Goal: Information Seeking & Learning: Learn about a topic

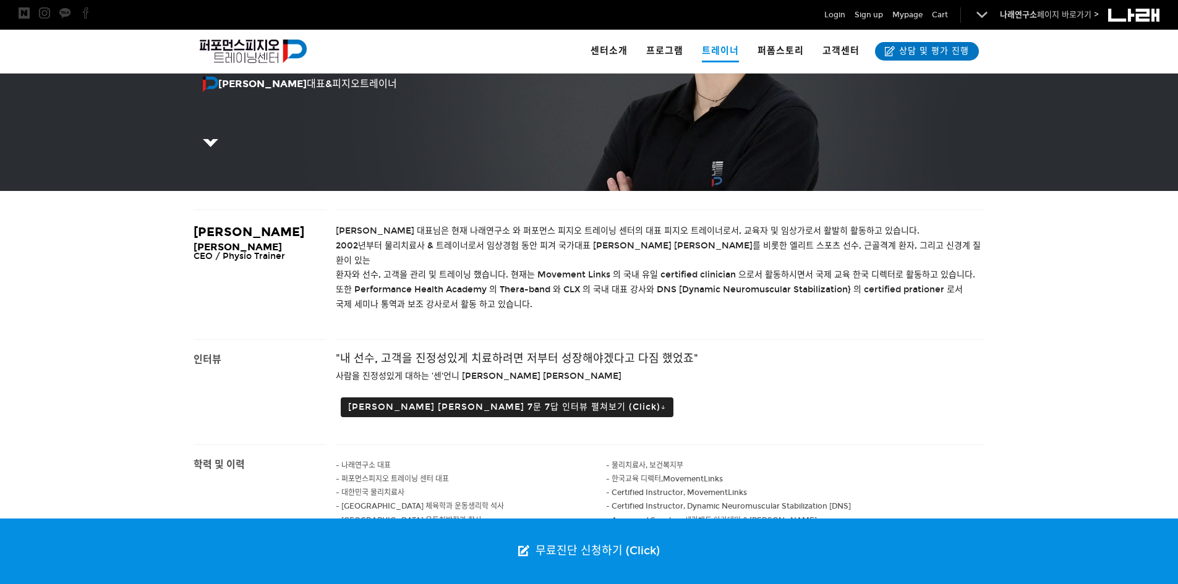
scroll to position [215, 0]
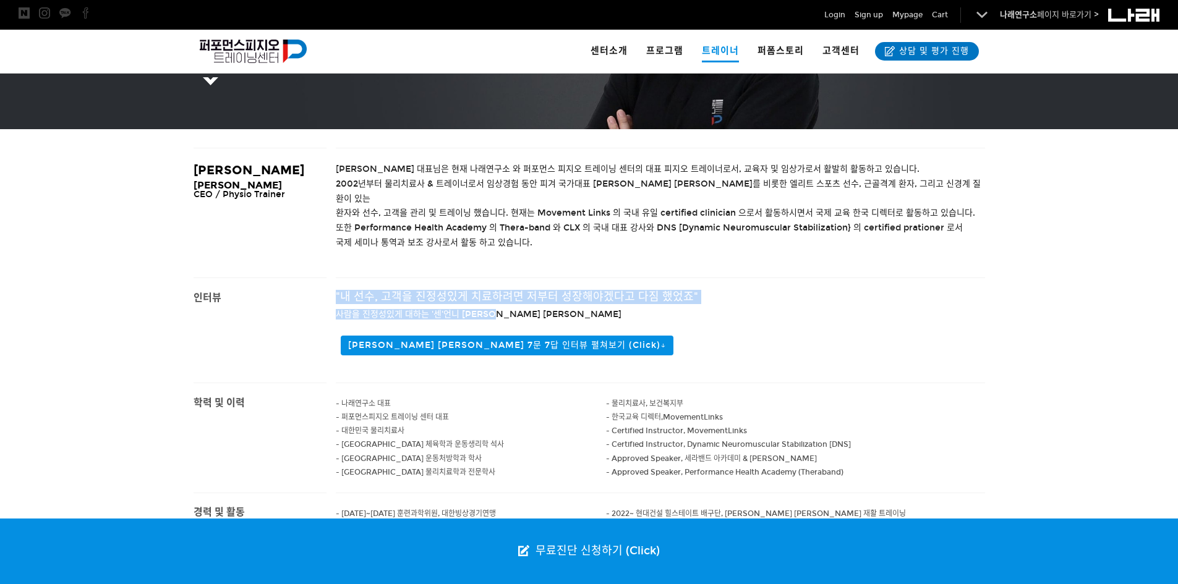
drag, startPoint x: 332, startPoint y: 281, endPoint x: 696, endPoint y: 294, distance: 364.4
click at [696, 294] on div ""내 선수, 고객을 진정성있게 치료하려면 저부터 성장해야겠다고 다짐 했었죠" 사람을 진정성있게 대하는 '센'언니 조현정 대표 조현정 대표 7문…" at bounding box center [660, 330] width 668 height 105
click at [695, 310] on h4 "사람을 진정성있게 대하는 '센'언니 조현정 대표" at bounding box center [660, 313] width 649 height 6
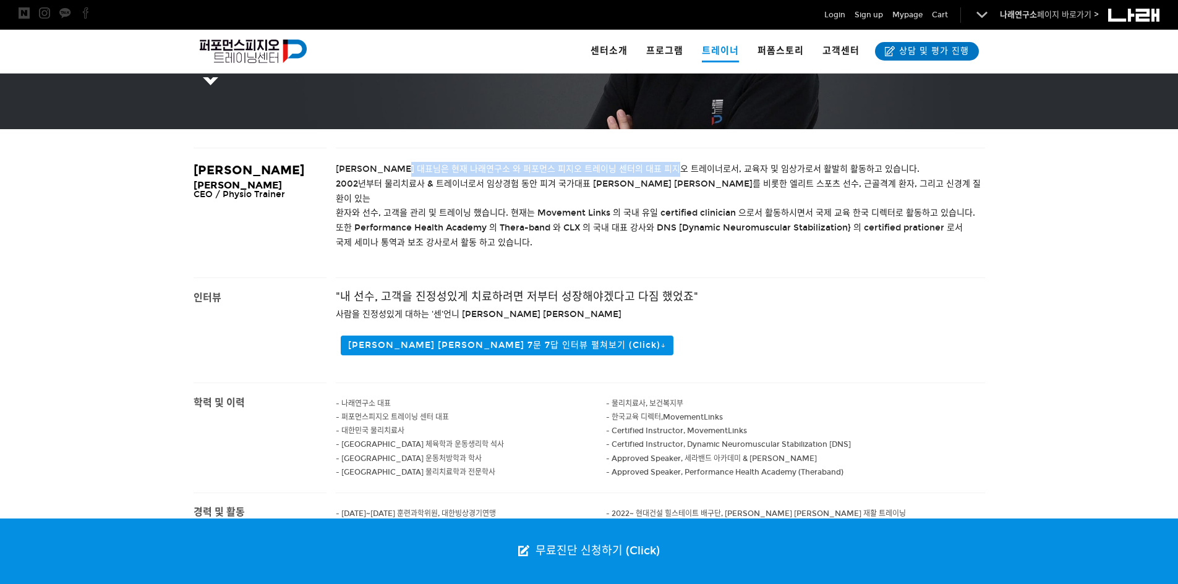
drag, startPoint x: 416, startPoint y: 168, endPoint x: 686, endPoint y: 173, distance: 270.2
click at [686, 173] on span "조현정 대표님은 현재 나래연구소 와 퍼포먼스 피지오 트레이닝 센터의 대표 피지오 트레이너로서, 교육자 및 임상가로서 활발히 활동하고 있습니다." at bounding box center [628, 169] width 584 height 11
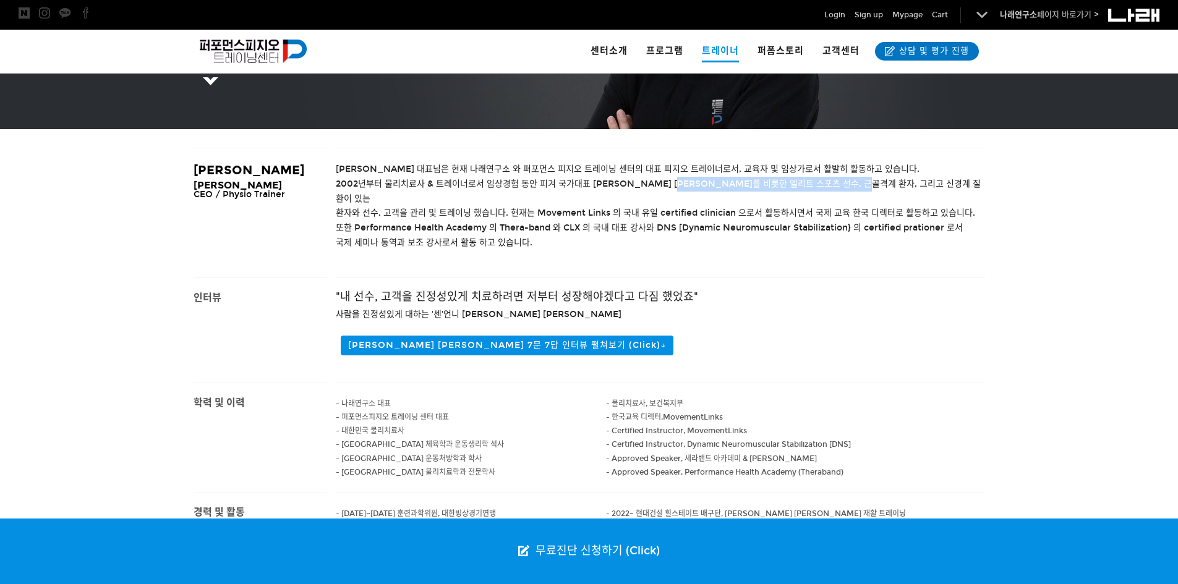
drag, startPoint x: 691, startPoint y: 185, endPoint x: 880, endPoint y: 183, distance: 188.6
click at [880, 183] on span "2002년부터 물리치료사 & 트레이너로서 임상경험 동안 피겨 국가대표 김연아 선수를 비롯한 엘리트 스포츠 선수, 근골격계 환자, 그리고 신경계…" at bounding box center [658, 191] width 645 height 25
click at [879, 184] on span "2002년부터 물리치료사 & 트레이너로서 임상경험 동안 피겨 국가대표 김연아 선수를 비롯한 엘리트 스포츠 선수, 근골격계 환자, 그리고 신경계…" at bounding box center [658, 191] width 645 height 25
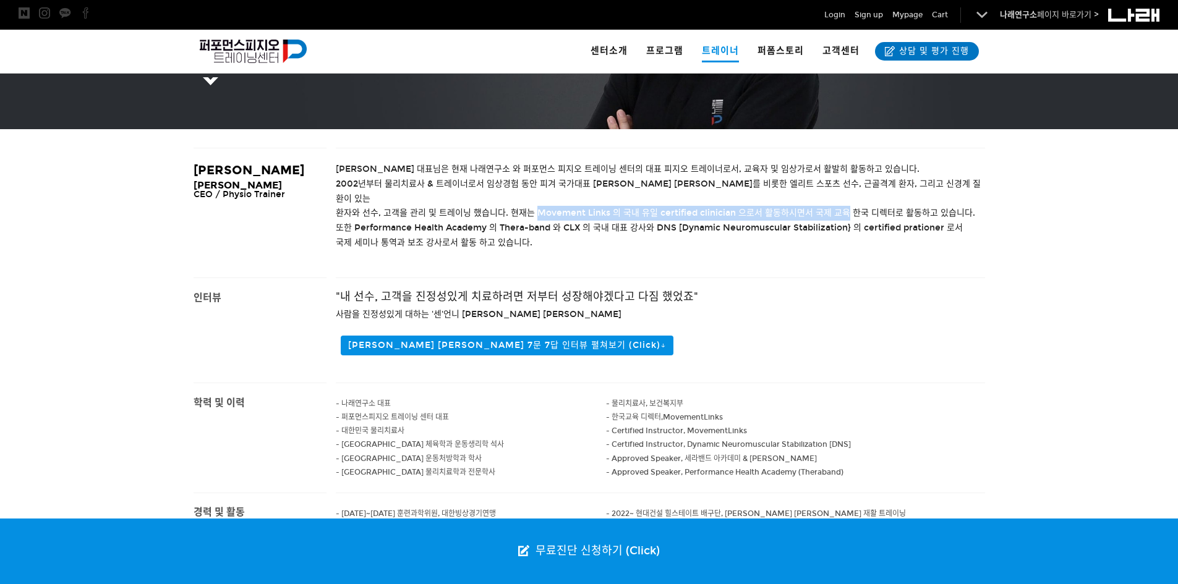
drag, startPoint x: 534, startPoint y: 199, endPoint x: 844, endPoint y: 200, distance: 310.4
click at [844, 208] on span "환자와 선수, 고객을 관리 및 트레이닝 했습니다. 현재는 Movement Links 의 국내 유일 certified clinician 으로서 …" at bounding box center [655, 213] width 639 height 11
click at [834, 236] on p "국제 세미나 통역과 보조 강사로서 활동 하고 있습니다." at bounding box center [660, 243] width 649 height 15
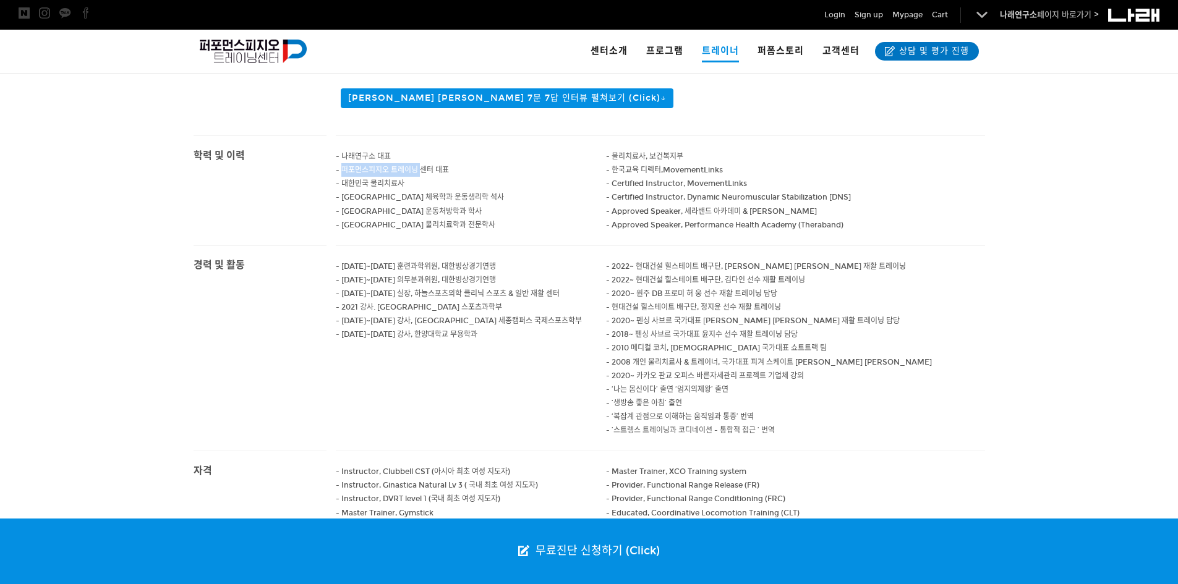
drag, startPoint x: 344, startPoint y: 150, endPoint x: 420, endPoint y: 160, distance: 76.8
click at [420, 163] on p "- 퍼포먼스피지오 트레이닝 센터 대표" at bounding box center [471, 170] width 271 height 14
drag, startPoint x: 343, startPoint y: 195, endPoint x: 449, endPoint y: 200, distance: 106.4
click at [449, 205] on p "- 남서울 대학교 운동처방학과 학사" at bounding box center [471, 212] width 271 height 14
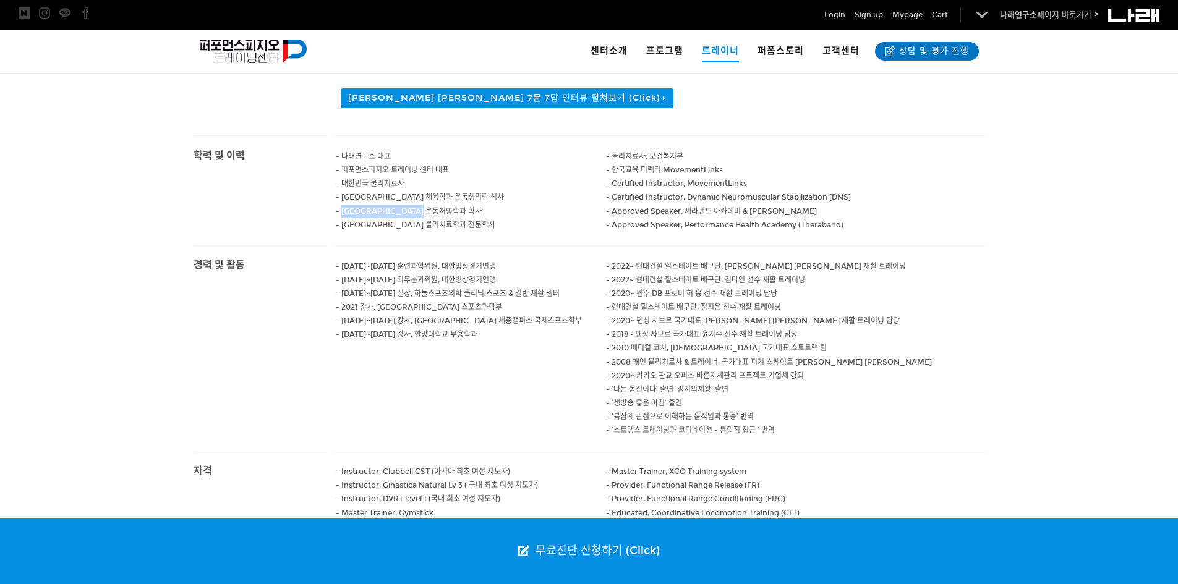
click at [454, 205] on p "- 남서울 대학교 운동처방학과 학사" at bounding box center [471, 212] width 271 height 14
click at [518, 232] on p at bounding box center [471, 239] width 271 height 14
drag, startPoint x: 443, startPoint y: 193, endPoint x: 313, endPoint y: 195, distance: 129.9
click at [313, 195] on main "학력 및 이력 - 나래연구소 대표 - 퍼포먼스피지오 트레이닝 센터 대표 - 대한민국 물리치료사 - 고려대학교 체육학과 운동생리학 석사 - 남서…" at bounding box center [589, 190] width 810 height 110
click at [493, 218] on p "- 신구대학교 물리치료학과 전문학사" at bounding box center [471, 225] width 271 height 14
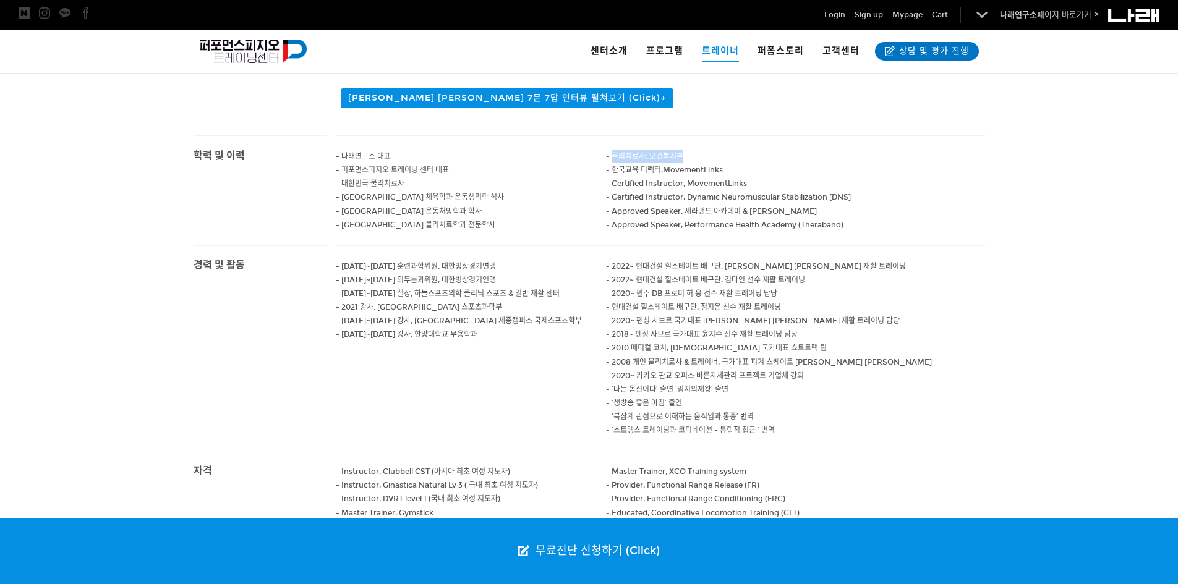
drag, startPoint x: 611, startPoint y: 147, endPoint x: 683, endPoint y: 144, distance: 71.2
click at [683, 150] on p "- 물리치료사, 보건복지부" at bounding box center [795, 157] width 379 height 14
click at [683, 152] on span "- 물리치료사, 보건복지부" at bounding box center [644, 156] width 77 height 9
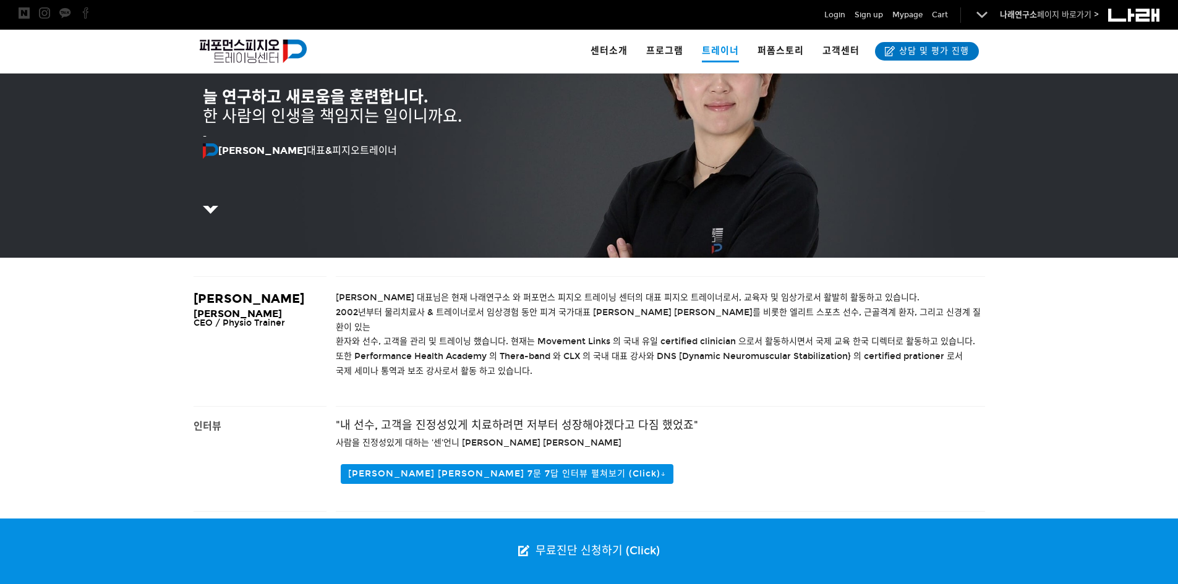
scroll to position [25, 0]
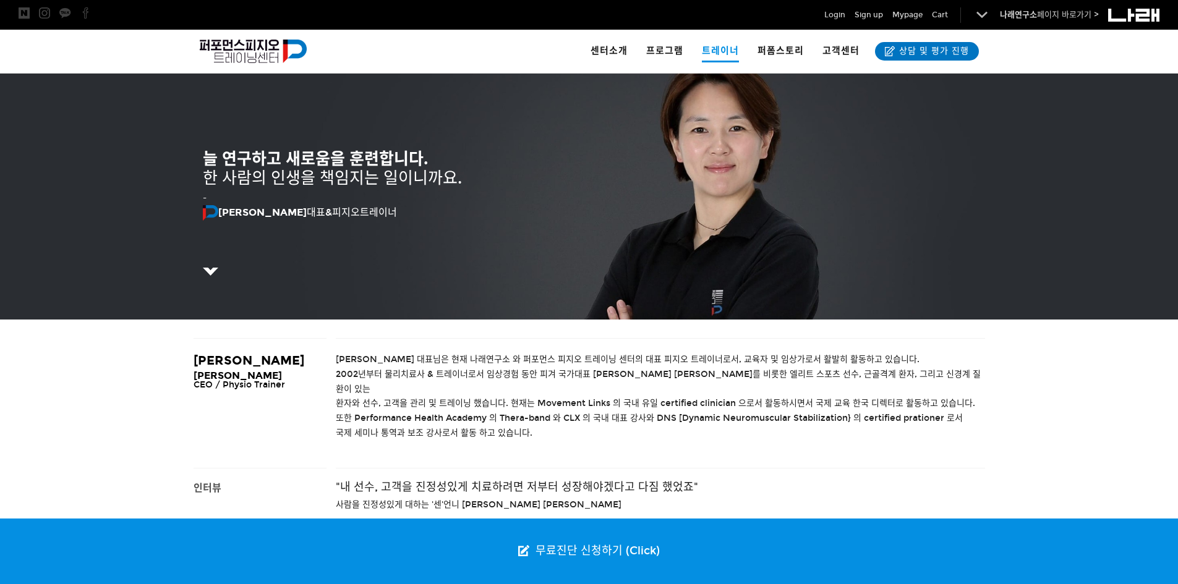
click at [219, 267] on p at bounding box center [589, 272] width 773 height 14
click at [215, 269] on img at bounding box center [210, 271] width 15 height 7
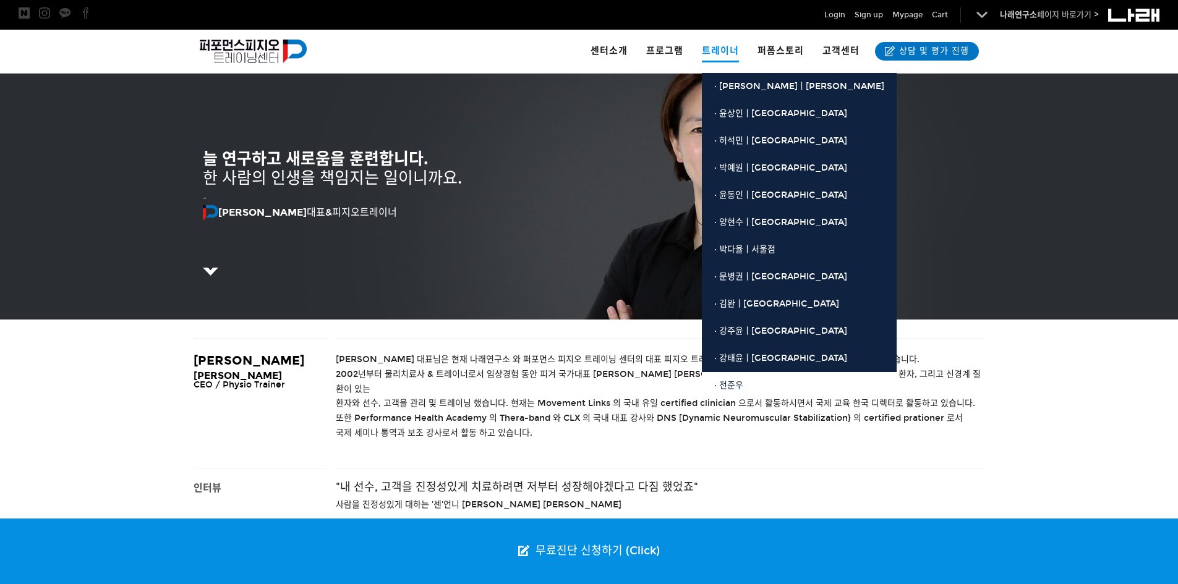
scroll to position [210, 0]
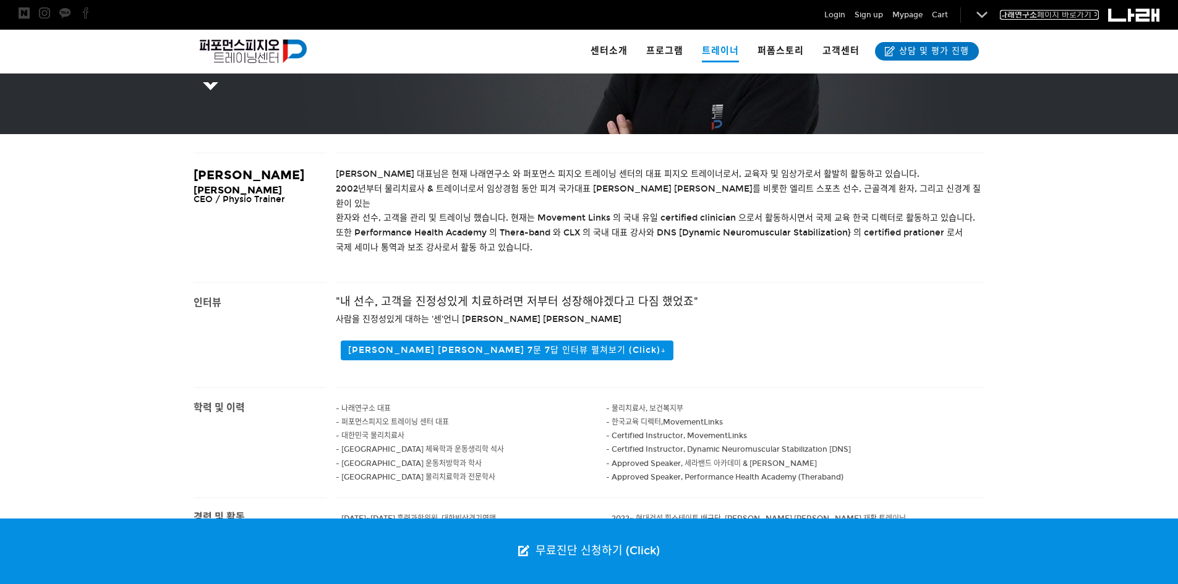
click at [1060, 11] on link "나래연구소 페이지 바로가기 >" at bounding box center [1049, 15] width 99 height 10
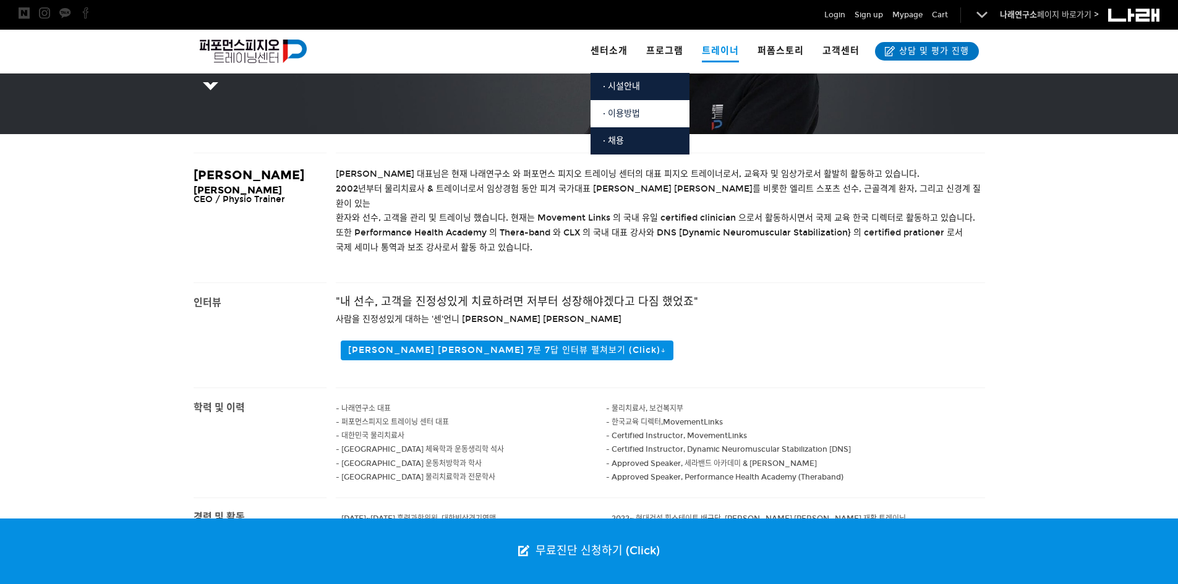
click at [628, 123] on link "· 이용방법" at bounding box center [639, 113] width 99 height 27
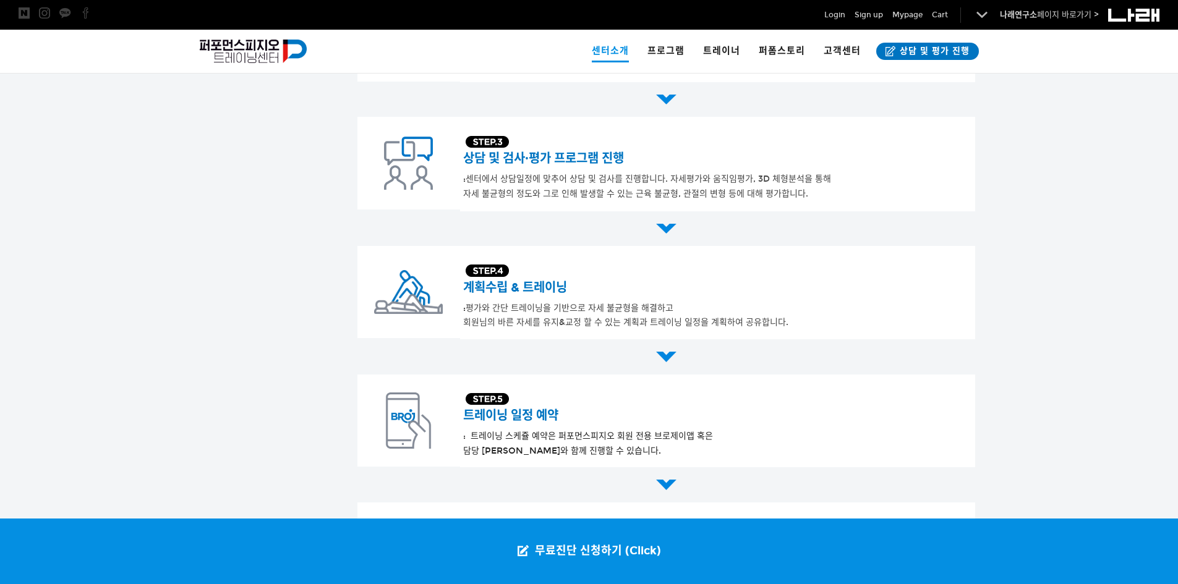
scroll to position [729, 0]
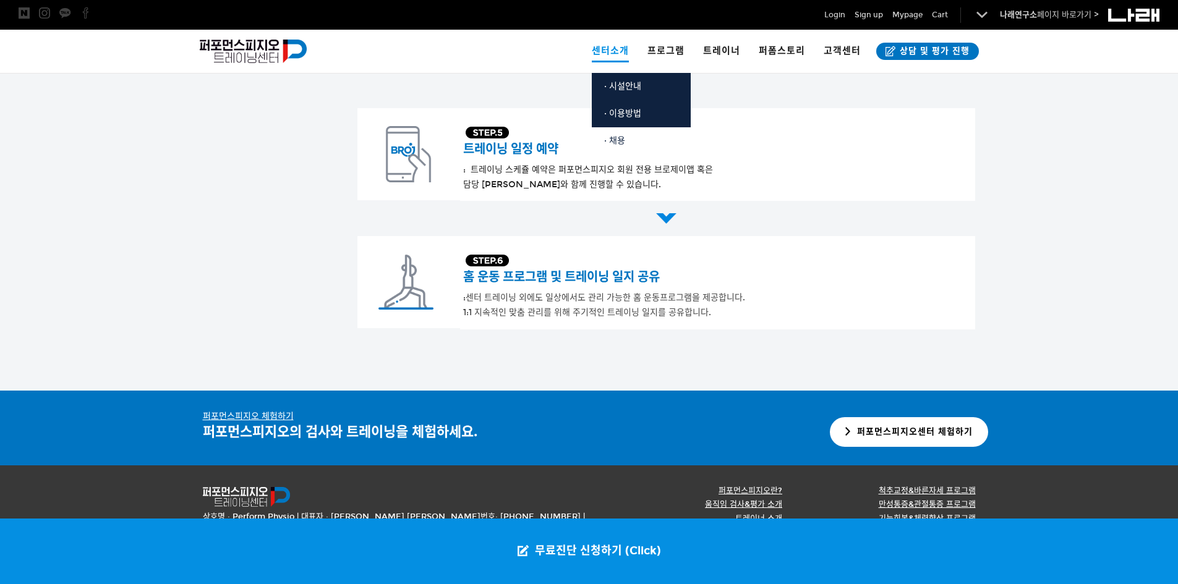
click at [626, 130] on link "· 채용" at bounding box center [641, 140] width 99 height 27
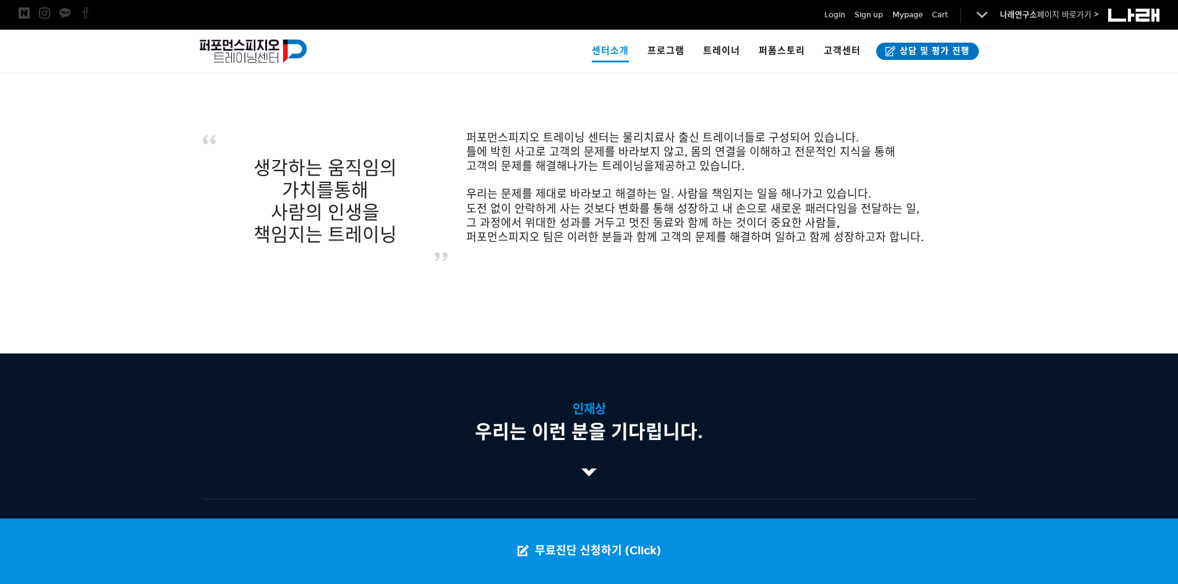
scroll to position [401, 0]
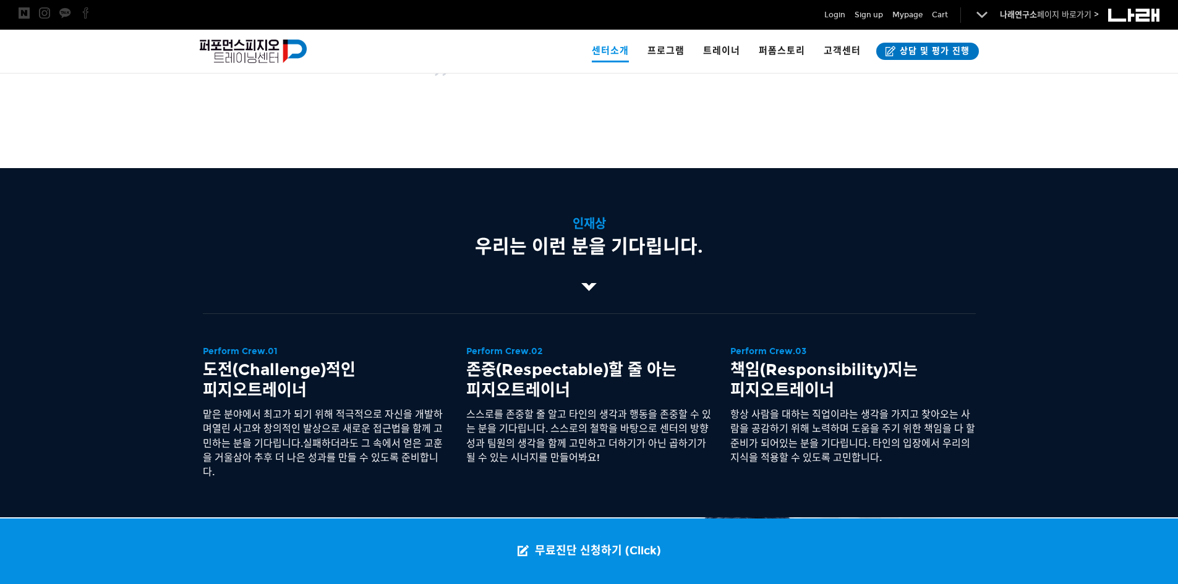
click at [586, 295] on p at bounding box center [589, 286] width 773 height 17
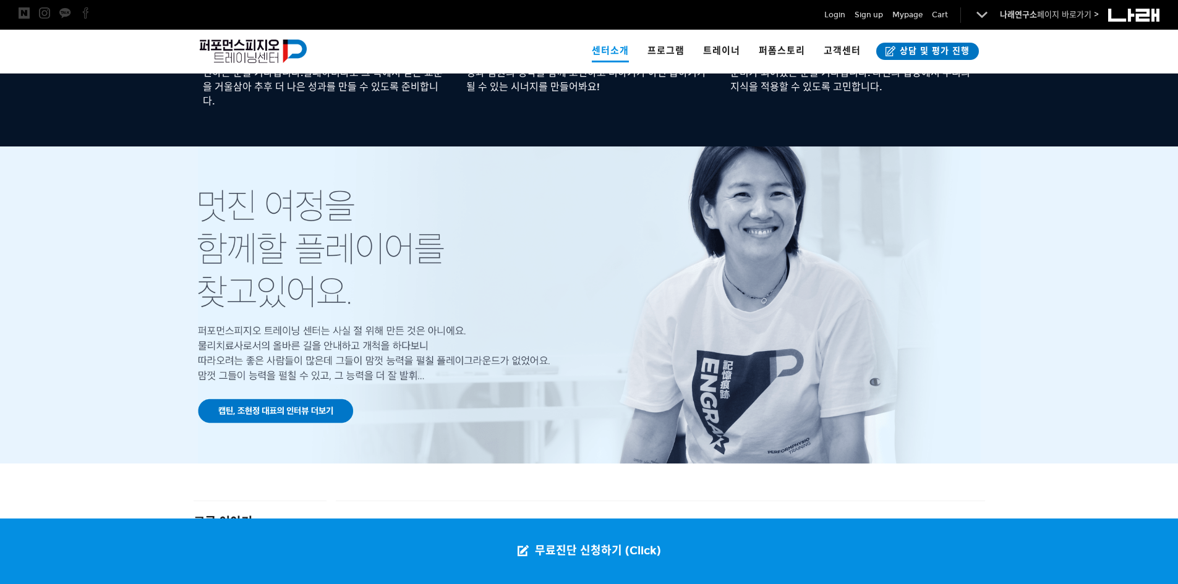
scroll to position [1019, 0]
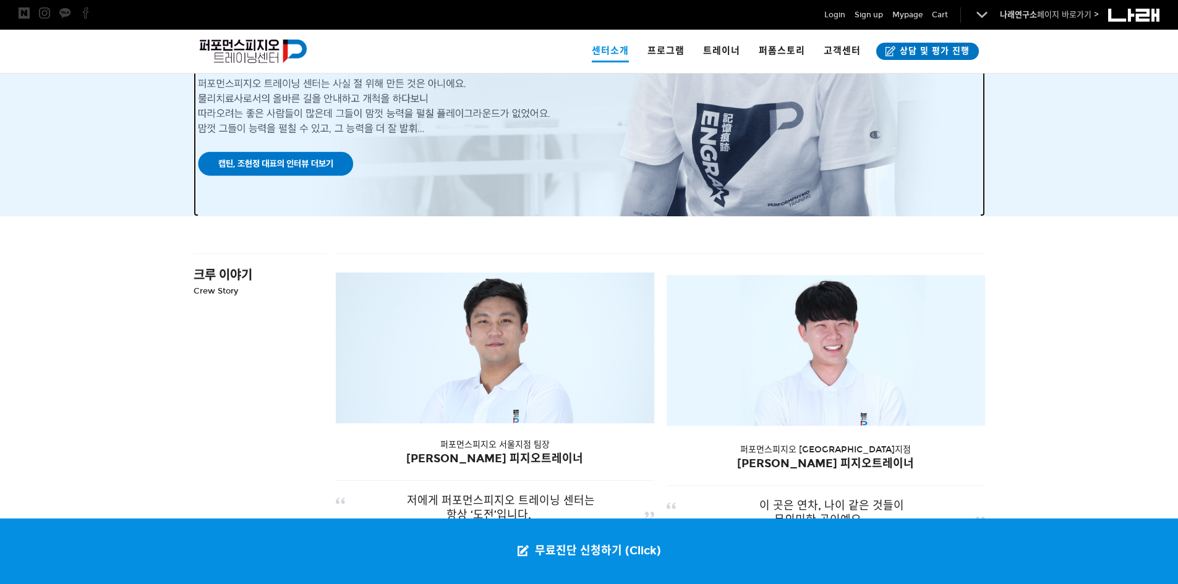
click at [287, 172] on div at bounding box center [589, 57] width 783 height 317
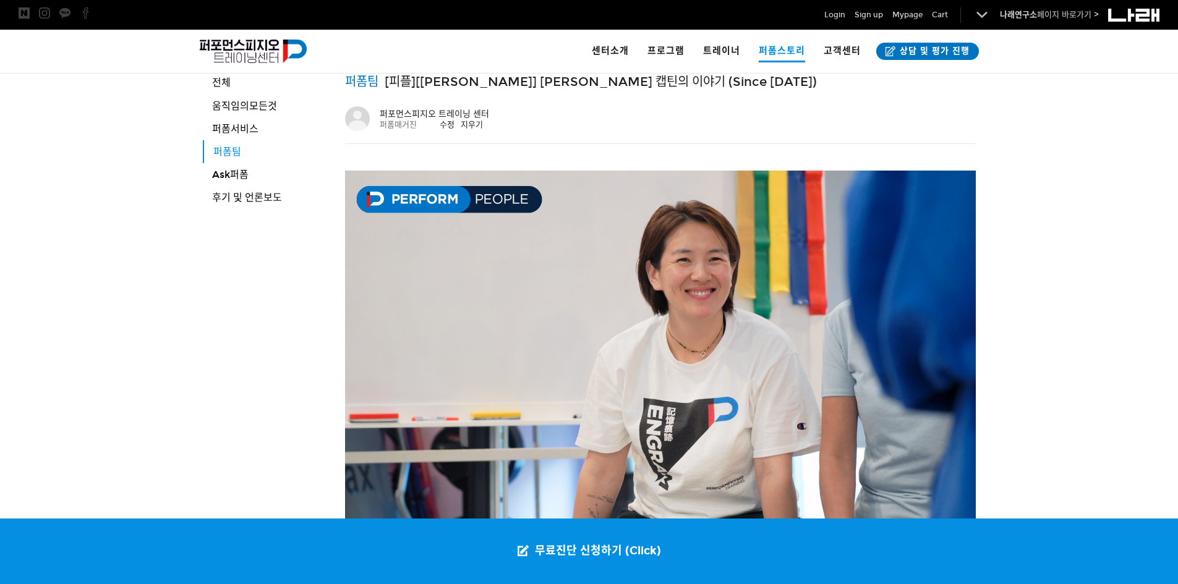
scroll to position [118, 0]
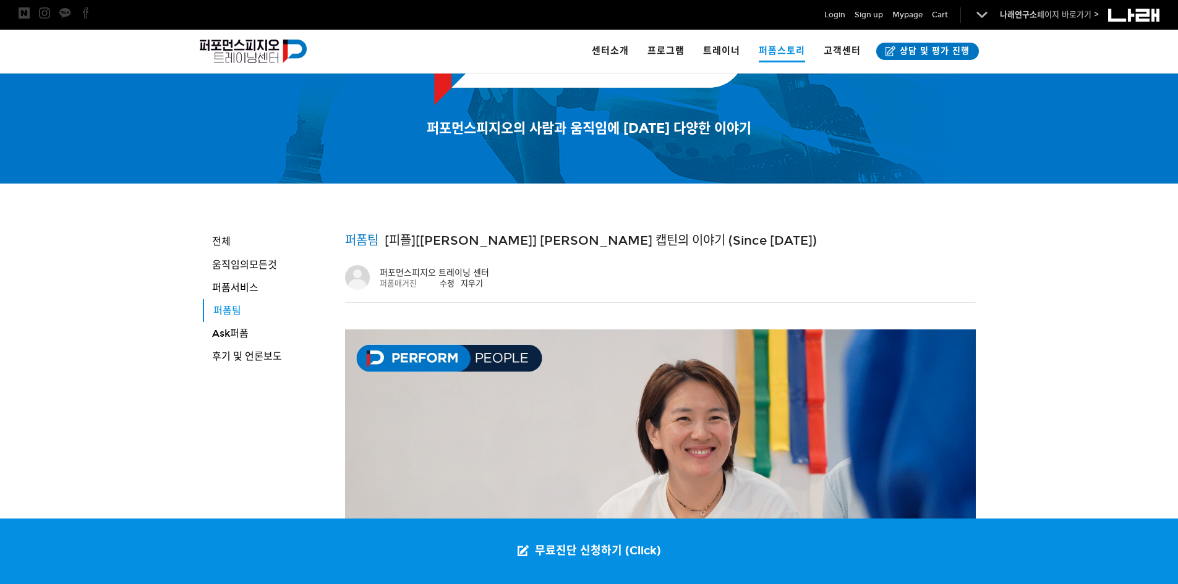
click at [449, 338] on img at bounding box center [660, 527] width 631 height 394
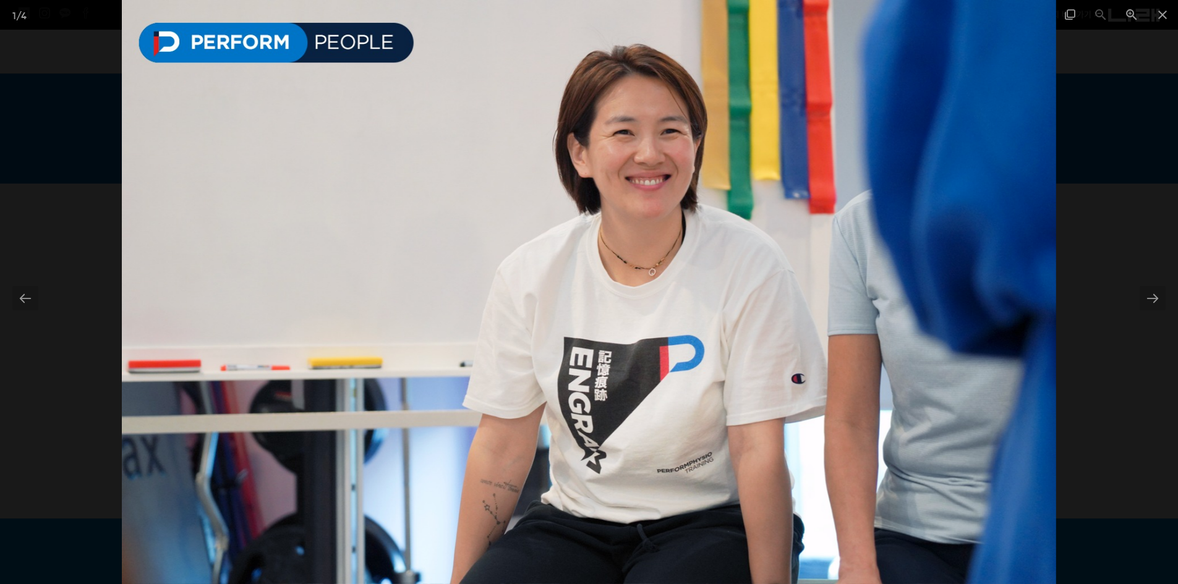
click at [594, 275] on img at bounding box center [589, 292] width 934 height 584
drag, startPoint x: 1139, startPoint y: 185, endPoint x: 1130, endPoint y: 171, distance: 16.1
click at [1138, 184] on div at bounding box center [589, 292] width 1178 height 584
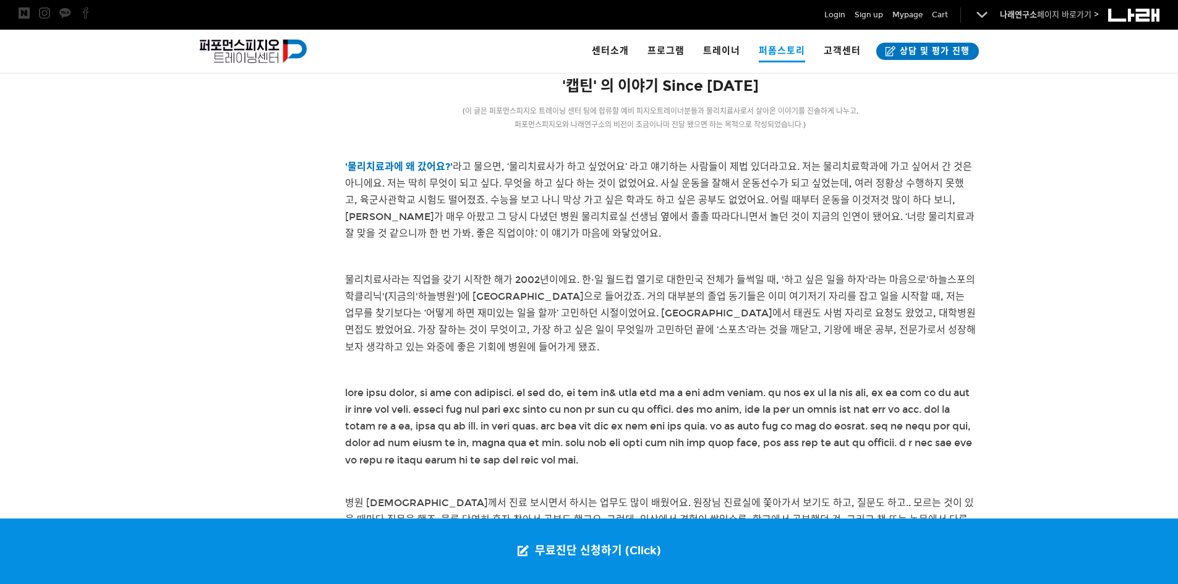
scroll to position [736, 0]
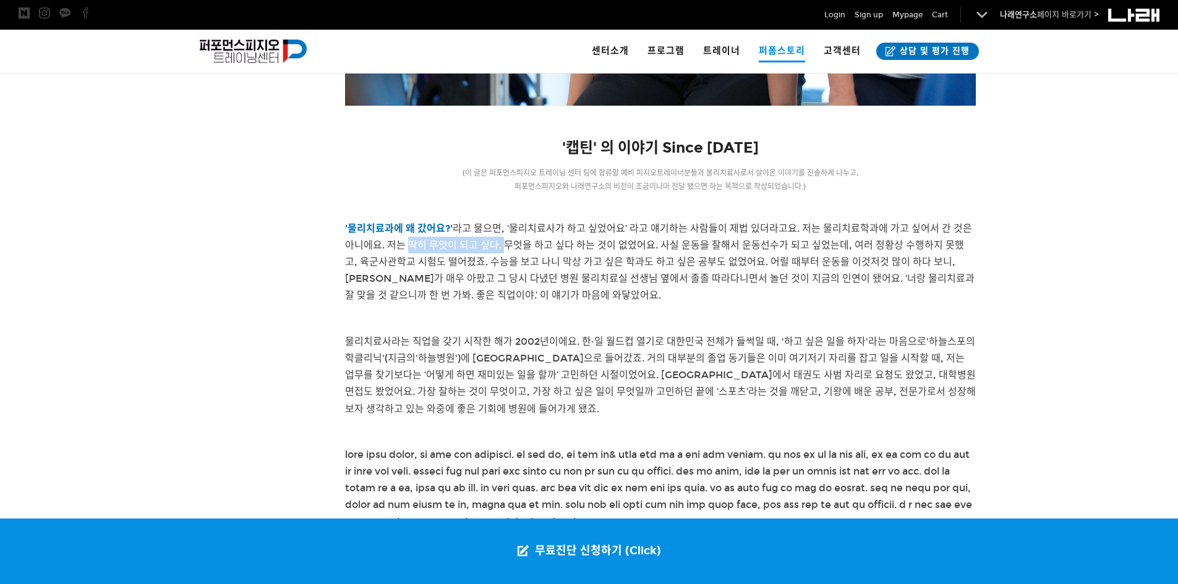
drag, startPoint x: 409, startPoint y: 244, endPoint x: 505, endPoint y: 245, distance: 95.2
click at [505, 245] on span "라고 물으면, ‘물리치료사가 하고 싶었어요’ 라고 얘기하는 사람들이 제법 있더라고요. 저는 물리치료학과에 가고 싶어서 간 것은 아니에요. 저는…" at bounding box center [659, 262] width 629 height 79
click at [510, 247] on span "라고 물으면, ‘물리치료사가 하고 싶었어요’ 라고 얘기하는 사람들이 제법 있더라고요. 저는 물리치료학과에 가고 싶어서 간 것은 아니에요. 저는…" at bounding box center [659, 262] width 629 height 79
drag, startPoint x: 516, startPoint y: 249, endPoint x: 624, endPoint y: 251, distance: 108.2
click at [624, 251] on p "'물리치료과에 왜 갔어요?' 라고 물으면, ‘물리치료사가 하고 싶었어요’ 라고 얘기하는 사람들이 제법 있더라고요. 저는 물리치료학과에 가고 싶…" at bounding box center [660, 262] width 631 height 84
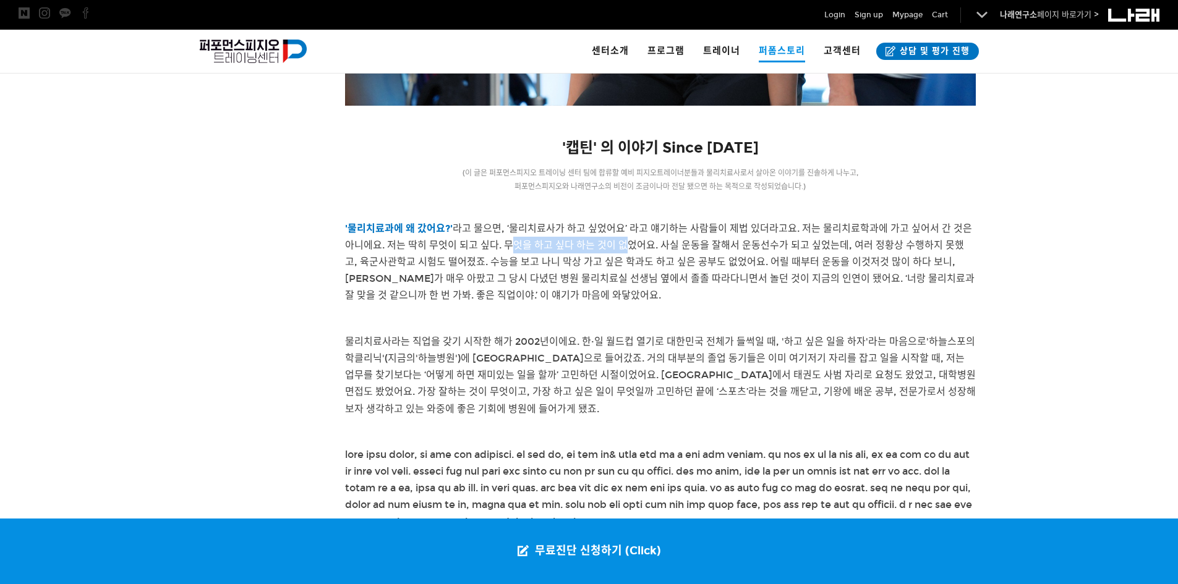
click at [624, 251] on p "'물리치료과에 왜 갔어요?' 라고 물으면, ‘물리치료사가 하고 싶었어요’ 라고 얘기하는 사람들이 제법 있더라고요. 저는 물리치료학과에 가고 싶…" at bounding box center [660, 262] width 631 height 84
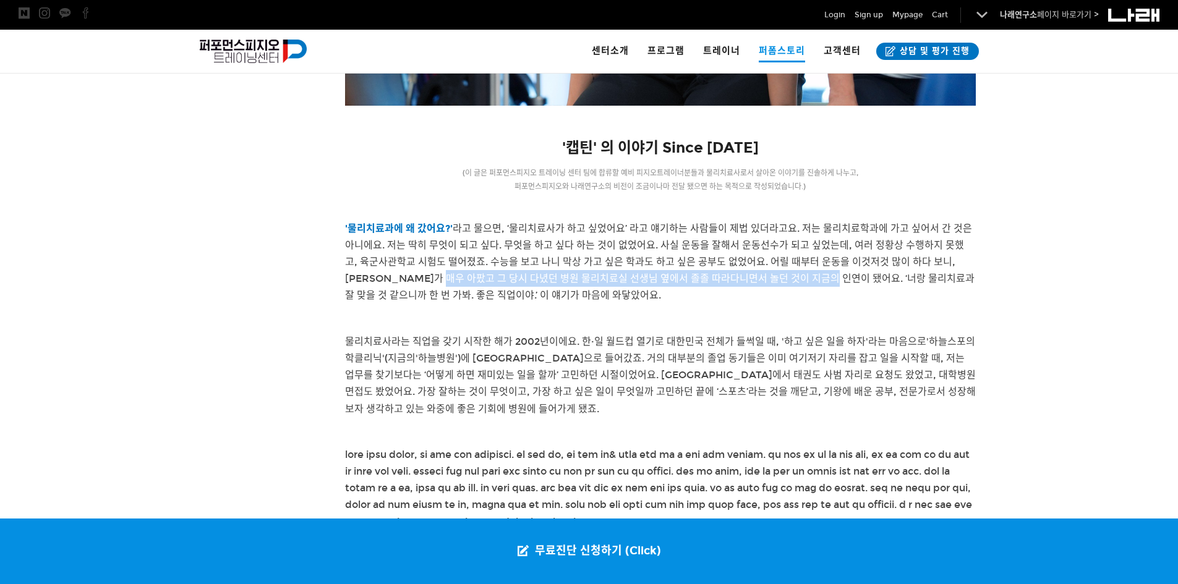
drag, startPoint x: 422, startPoint y: 283, endPoint x: 806, endPoint y: 283, distance: 383.3
click at [806, 283] on span "라고 물으면, ‘물리치료사가 하고 싶었어요’ 라고 얘기하는 사람들이 제법 있더라고요. 저는 물리치료학과에 가고 싶어서 간 것은 아니에요. 저는…" at bounding box center [659, 262] width 629 height 79
click at [805, 287] on p "'물리치료과에 왜 갔어요?' 라고 물으면, ‘물리치료사가 하고 싶었어요’ 라고 얘기하는 사람들이 제법 있더라고요. 저는 물리치료학과에 가고 싶…" at bounding box center [660, 262] width 631 height 84
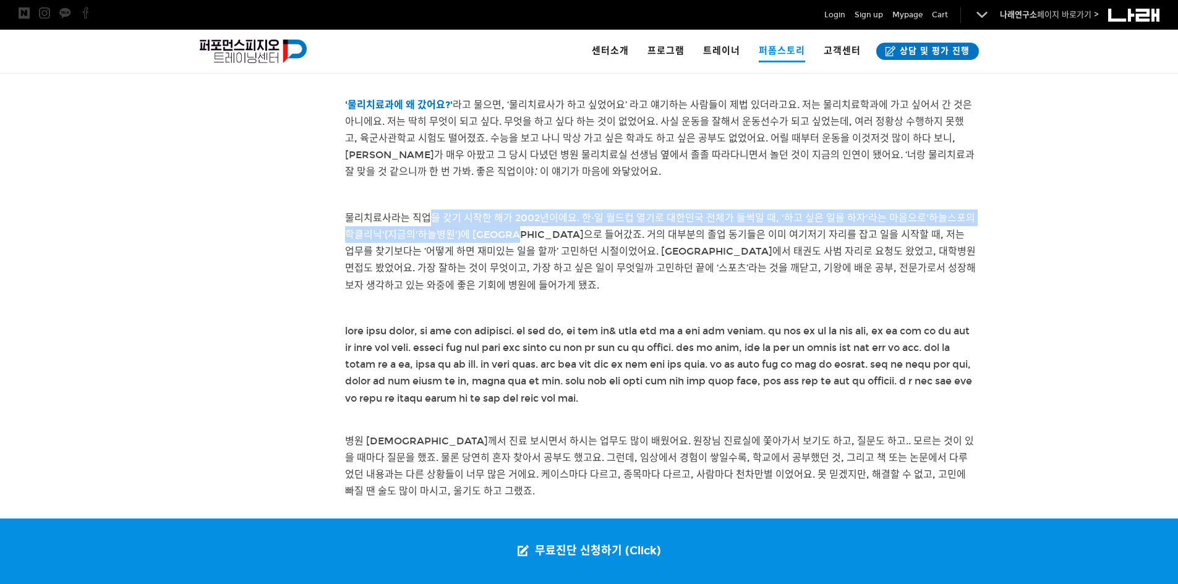
drag, startPoint x: 431, startPoint y: 219, endPoint x: 538, endPoint y: 234, distance: 107.9
click at [537, 234] on span "물리치료사라는 직업을 갖기 시작한 해가 2002년이에요. 한·일 월드컵 열기로 대한민국 전체가 들썩일 때, '하고 싶은 일을 하자 ' 라는 마…" at bounding box center [660, 251] width 631 height 79
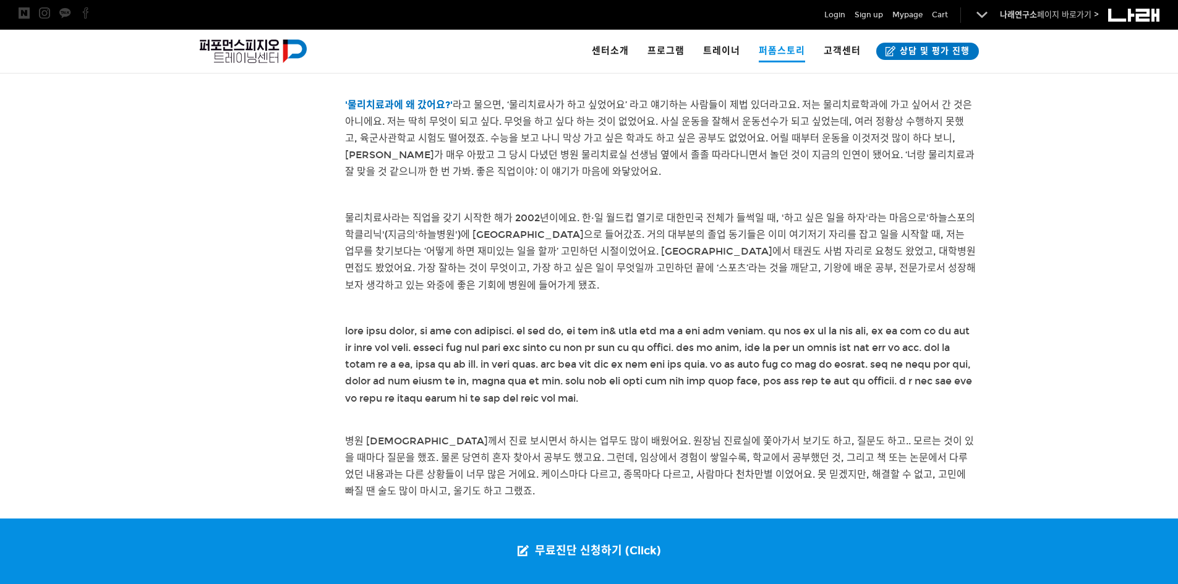
click at [560, 226] on p "물리치료사라는 직업을 갖기 시작한 해가 2002년이에요. 한·일 월드컵 열기로 대한민국 전체가 들썩일 때, '하고 싶은 일을 하자 ' 라는 마…" at bounding box center [660, 252] width 631 height 84
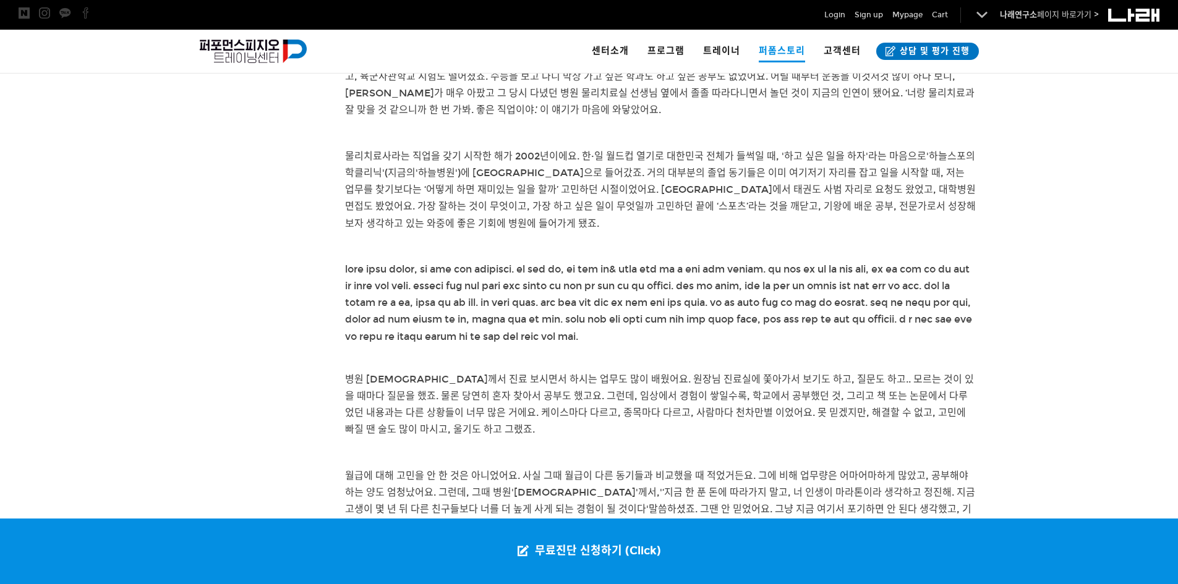
scroll to position [984, 0]
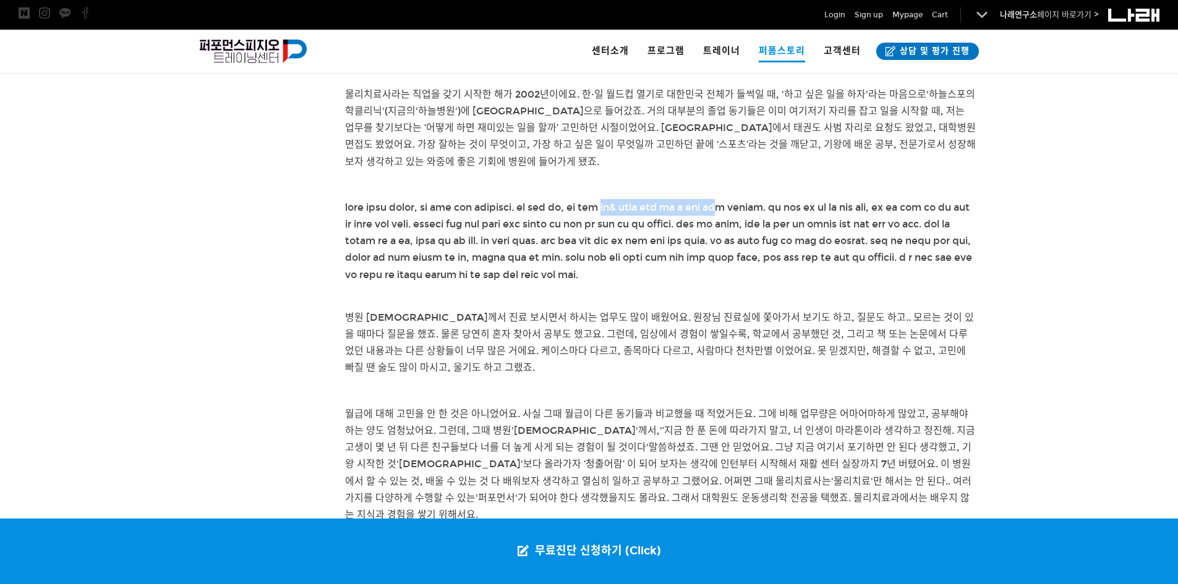
drag, startPoint x: 759, startPoint y: 208, endPoint x: 926, endPoint y: 216, distance: 167.7
click at [926, 216] on p at bounding box center [660, 241] width 631 height 84
drag, startPoint x: 418, startPoint y: 252, endPoint x: 566, endPoint y: 239, distance: 148.3
click at [566, 239] on span at bounding box center [658, 241] width 627 height 79
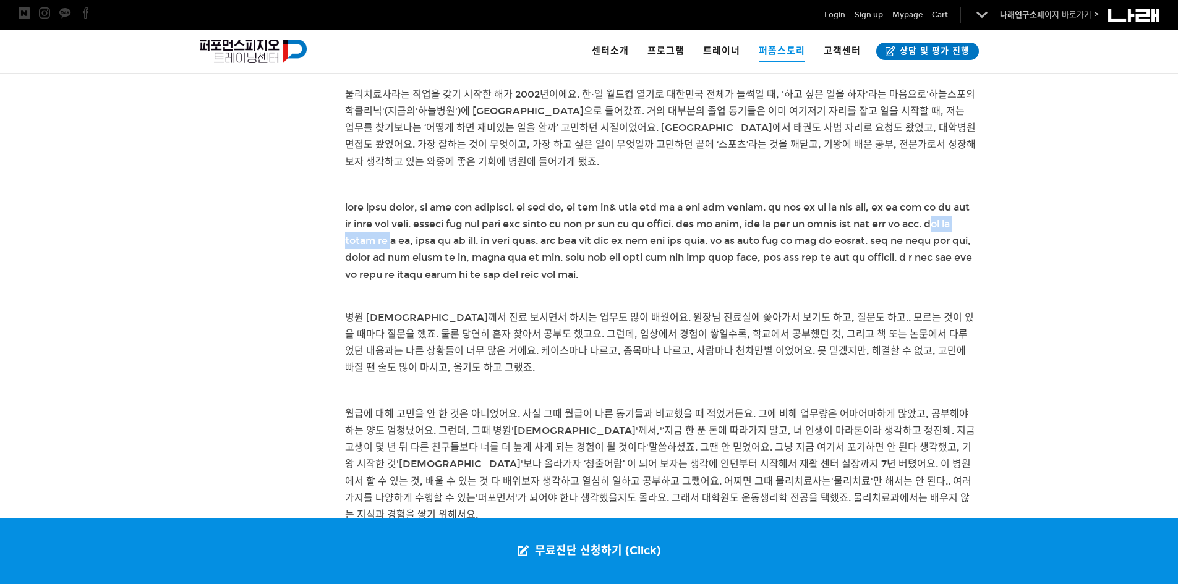
drag, startPoint x: 411, startPoint y: 255, endPoint x: 528, endPoint y: 252, distance: 116.9
click at [528, 252] on span at bounding box center [658, 241] width 627 height 79
click at [554, 256] on span at bounding box center [658, 241] width 627 height 79
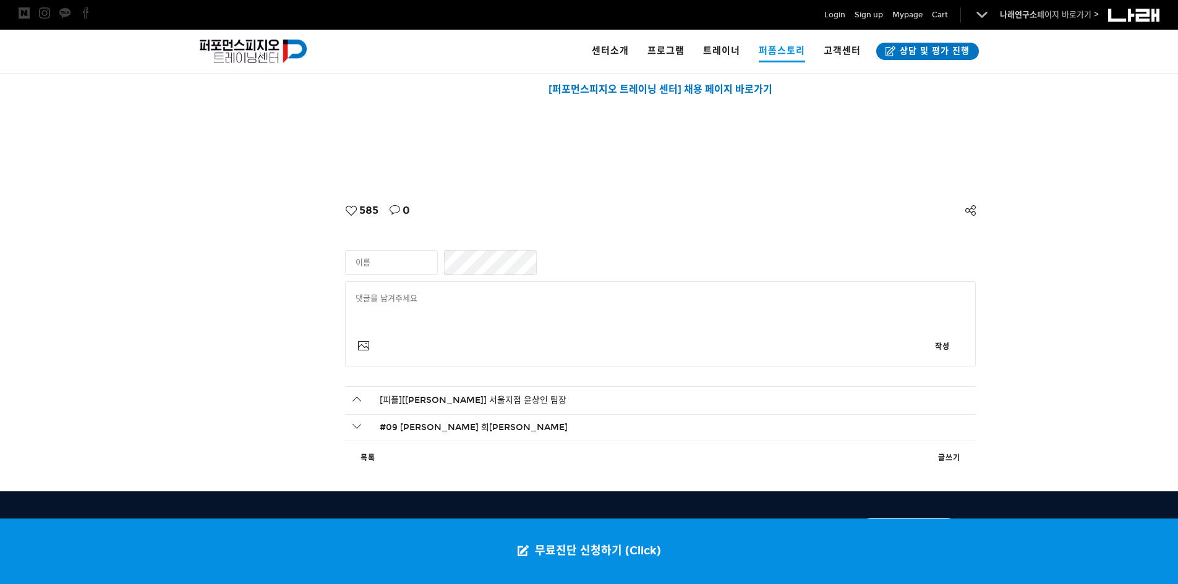
scroll to position [4018, 0]
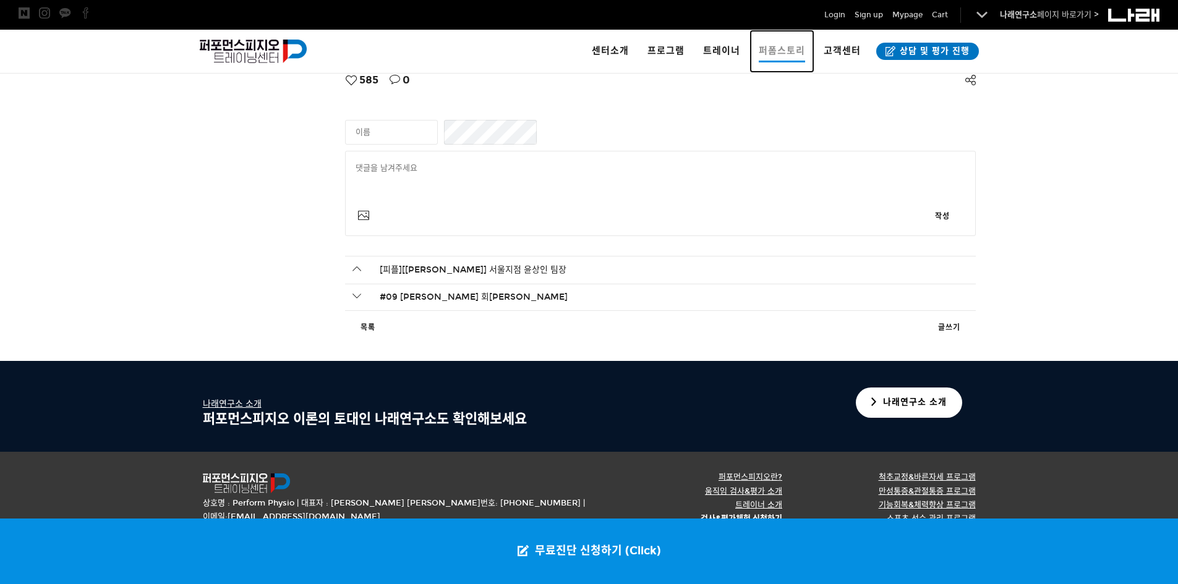
click at [798, 56] on span "퍼폼스토리" at bounding box center [782, 52] width 46 height 22
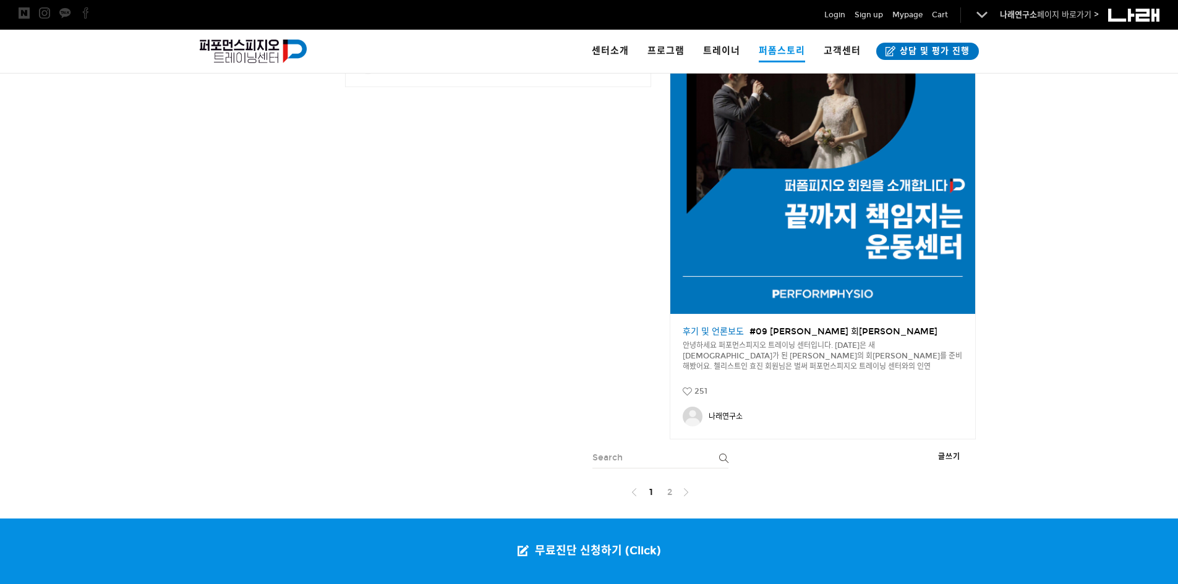
scroll to position [2070, 0]
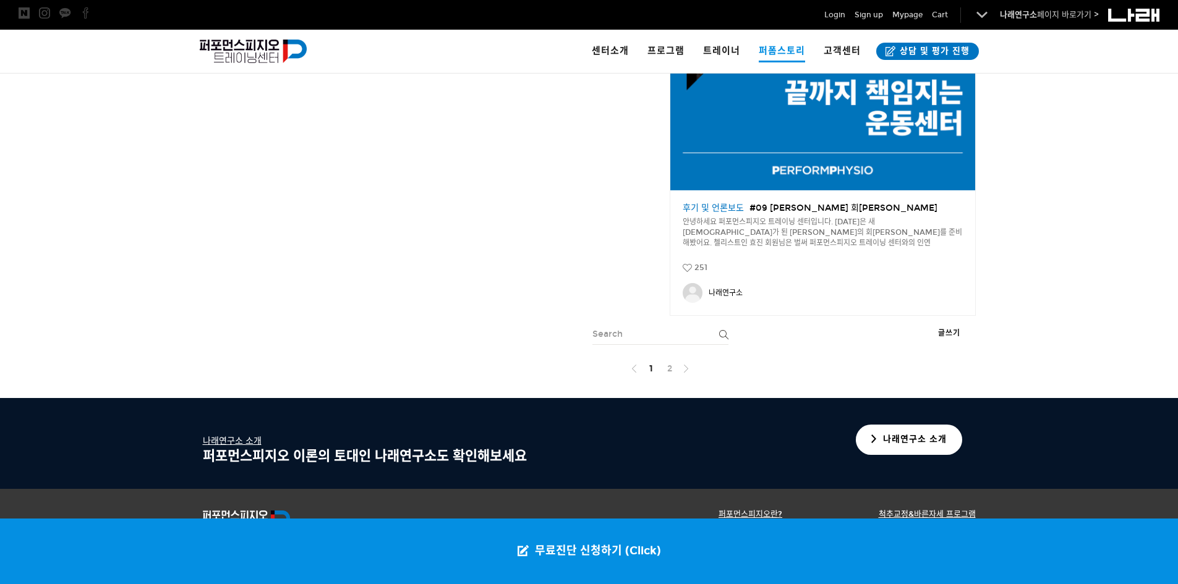
drag, startPoint x: 242, startPoint y: 246, endPoint x: 258, endPoint y: 185, distance: 63.3
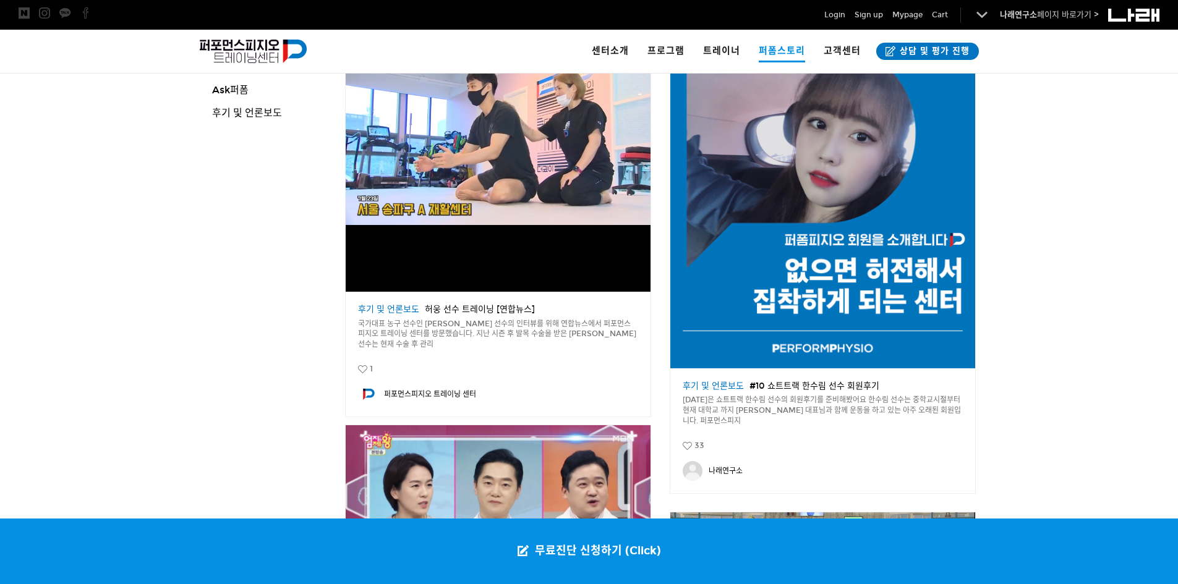
scroll to position [0, 0]
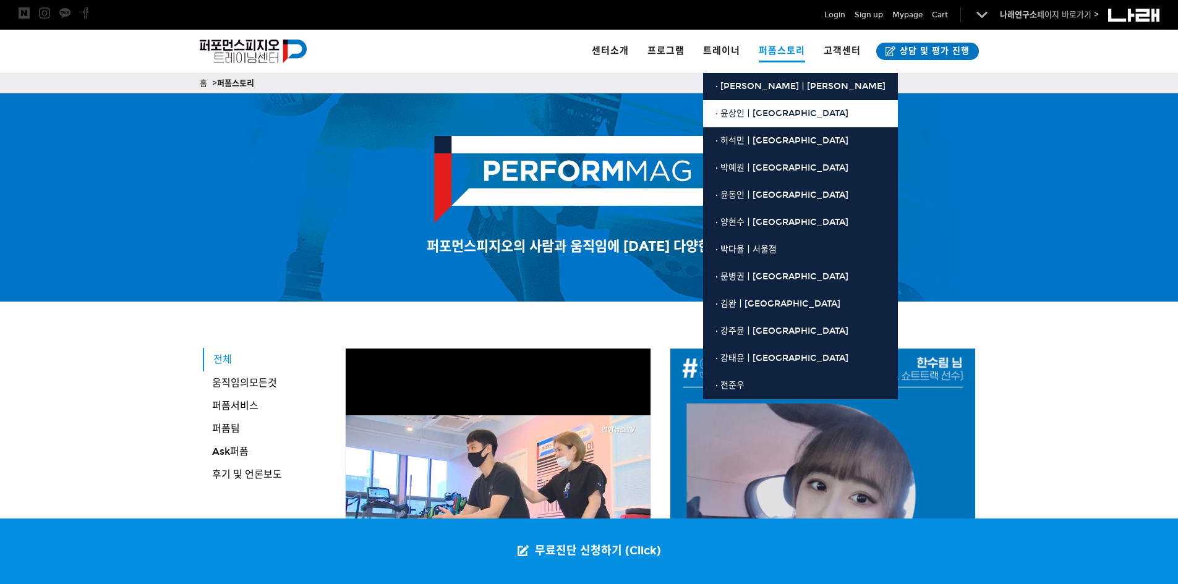
click at [747, 121] on link "· 윤상인ㅣ[GEOGRAPHIC_DATA]" at bounding box center [800, 113] width 195 height 27
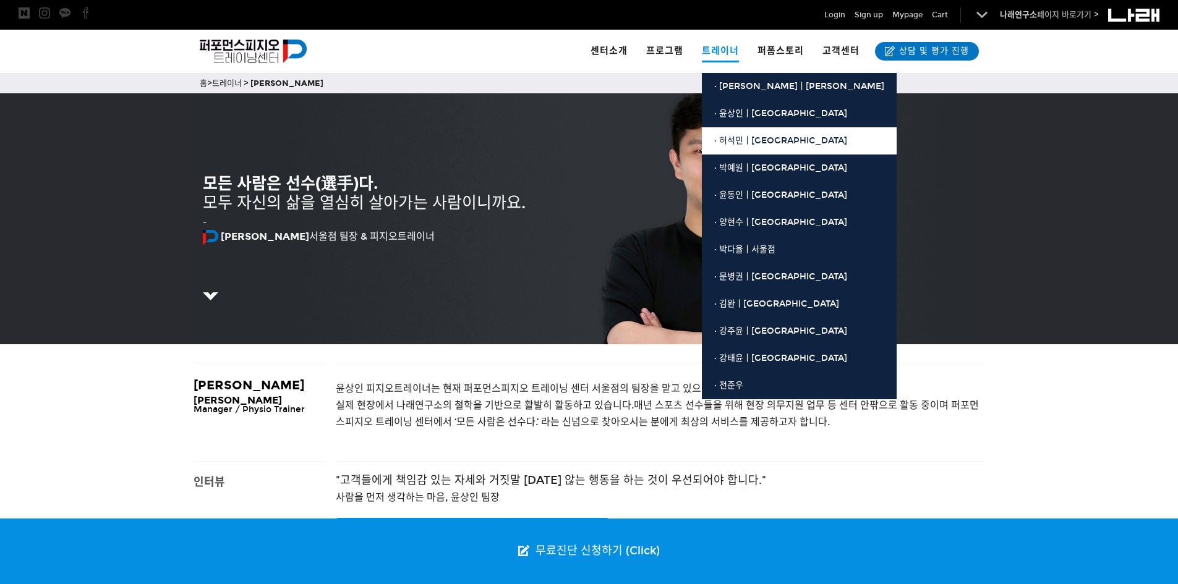
click at [741, 136] on span "· 허석민ㅣ[GEOGRAPHIC_DATA]" at bounding box center [780, 140] width 133 height 11
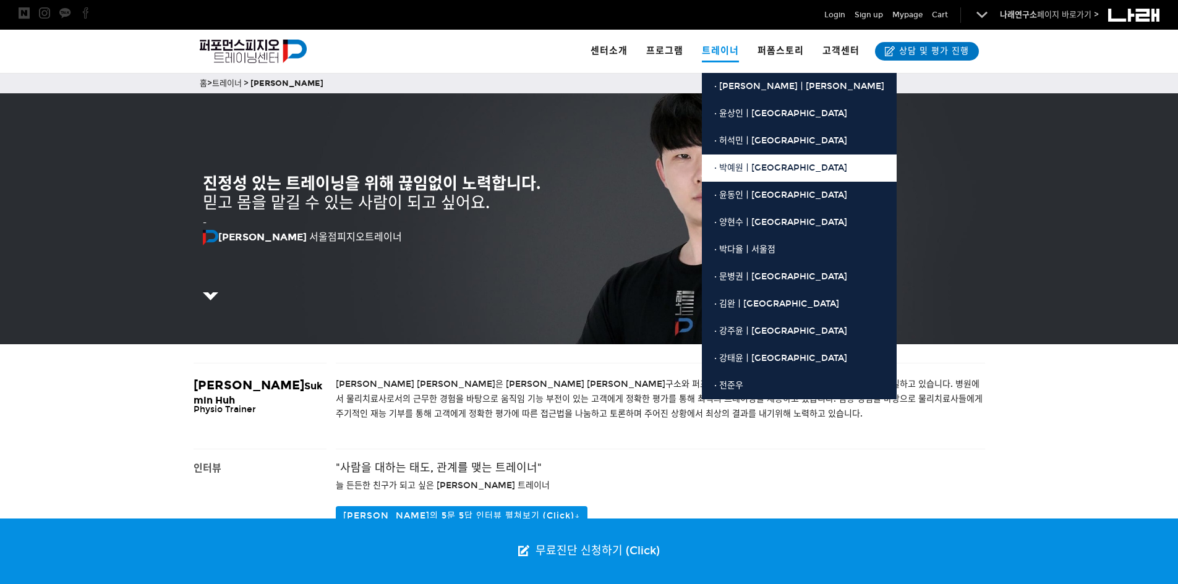
click at [739, 166] on span "· 박예원ㅣ[GEOGRAPHIC_DATA]" at bounding box center [780, 168] width 133 height 11
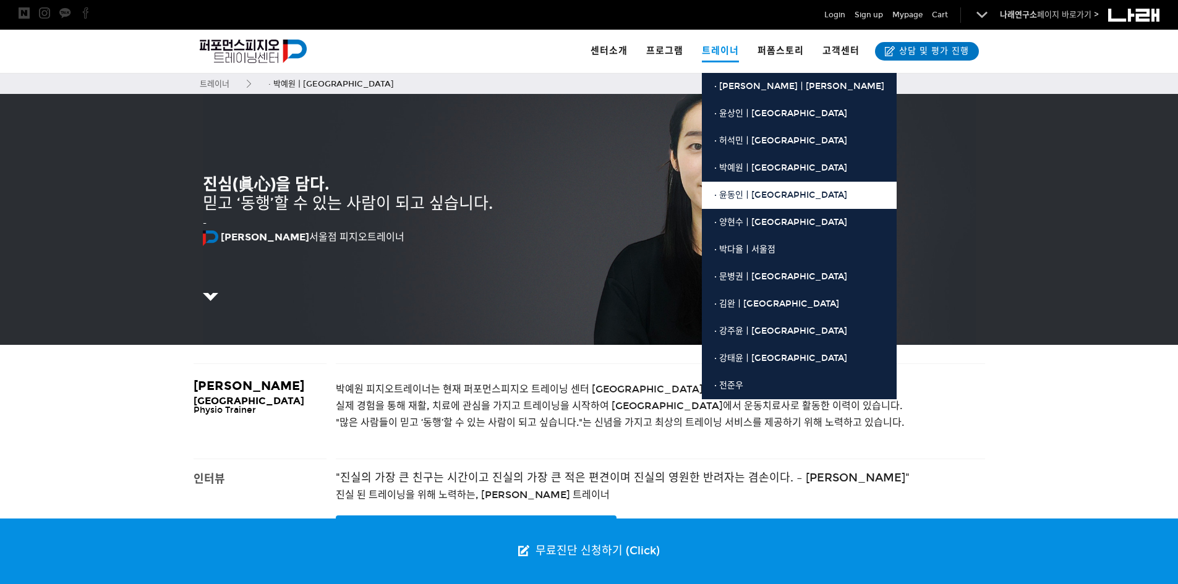
click at [726, 190] on span "· 윤동인ㅣ[GEOGRAPHIC_DATA]" at bounding box center [780, 195] width 133 height 11
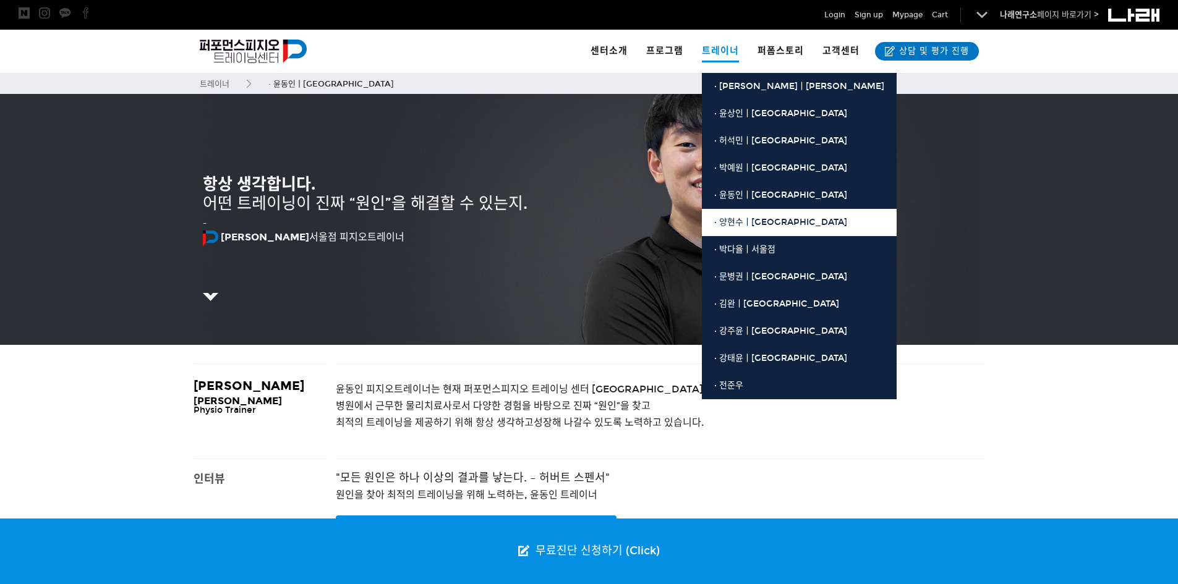
click at [744, 213] on link "· 양현수ㅣ[GEOGRAPHIC_DATA]" at bounding box center [799, 222] width 195 height 27
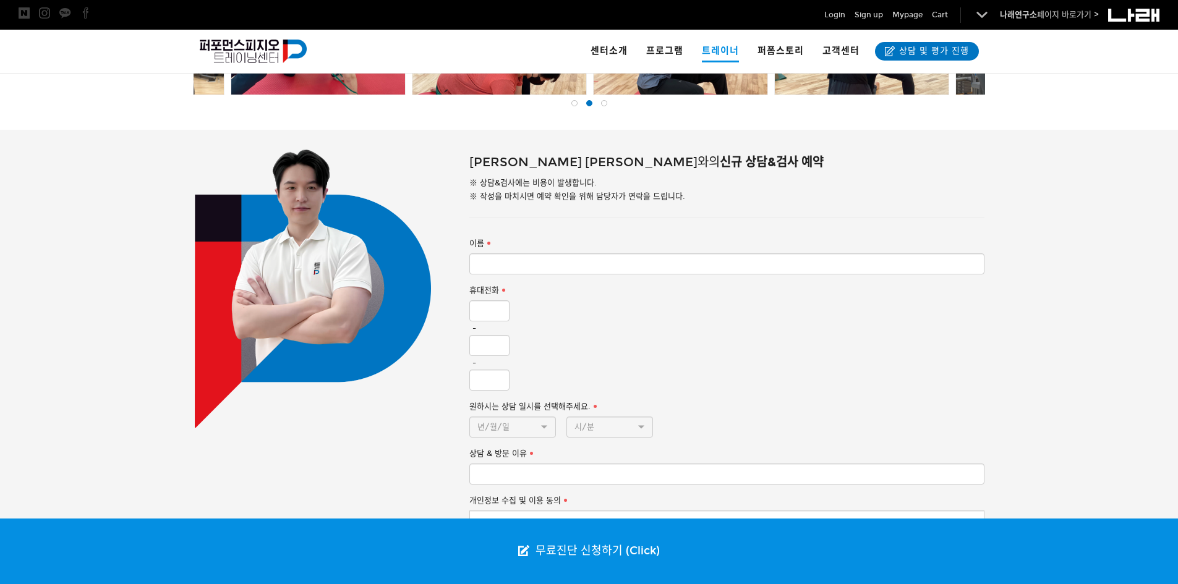
scroll to position [215, 0]
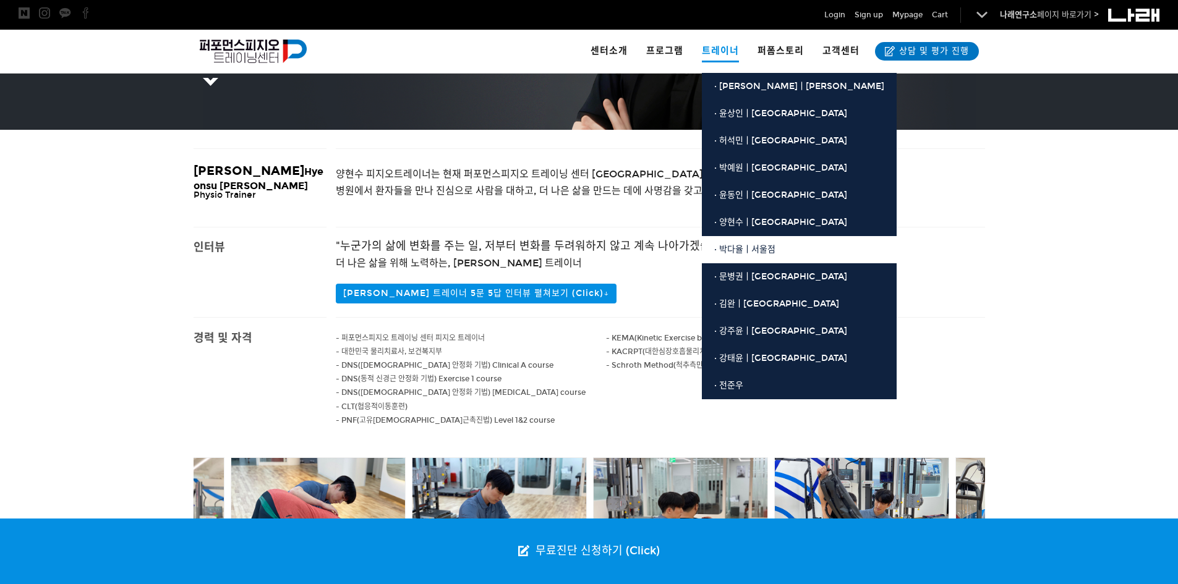
click at [760, 239] on link "· 박다율ㅣ서울점" at bounding box center [799, 249] width 195 height 27
